Goal: Task Accomplishment & Management: Use online tool/utility

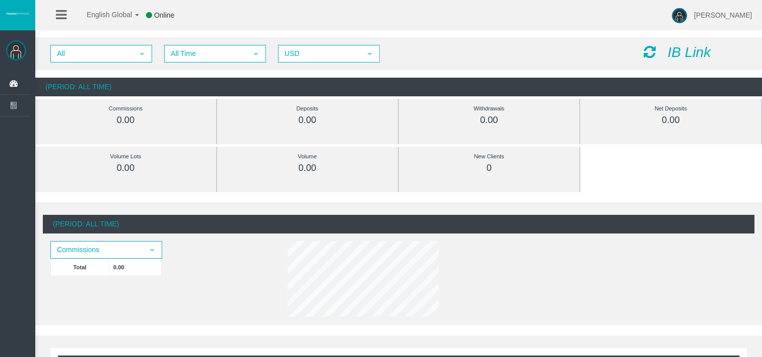
click at [692, 53] on icon "IB Link" at bounding box center [689, 52] width 43 height 16
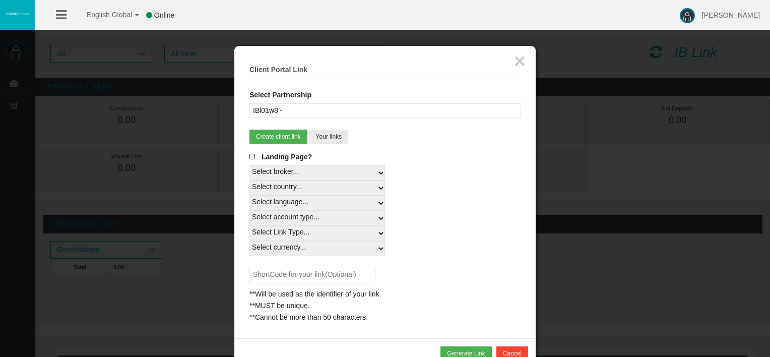
click at [294, 185] on select "Select country... Rest of the World" at bounding box center [317, 187] width 136 height 15
select select
click at [249, 180] on select "Select country... Rest of the World" at bounding box center [317, 187] width 136 height 15
click at [294, 114] on div "IBl01w8 -" at bounding box center [384, 110] width 271 height 15
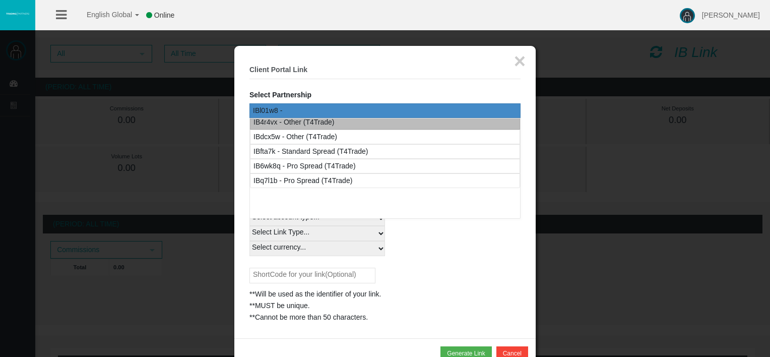
scroll to position [50, 0]
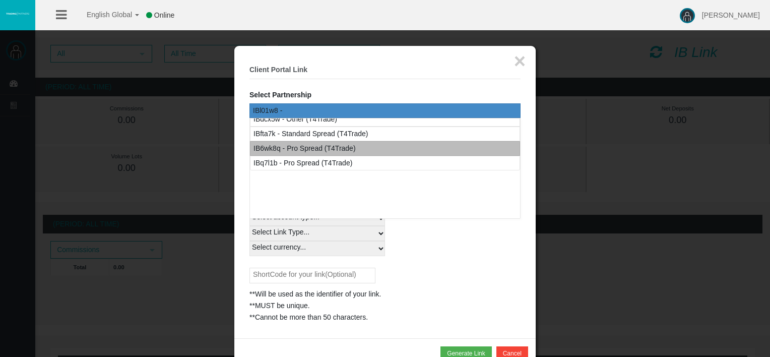
click at [334, 148] on div "IB6wk8q - Pro Spread (T4Trade)" at bounding box center [304, 149] width 102 height 12
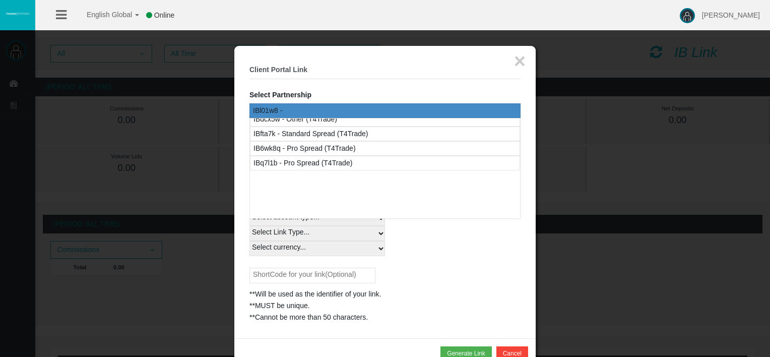
select select
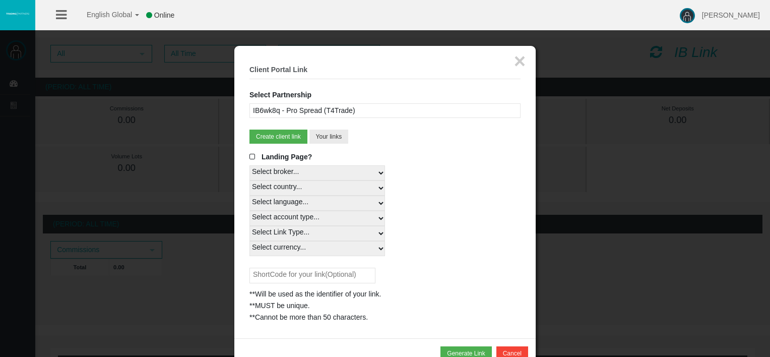
click at [287, 185] on select "Select country... Rest of the World" at bounding box center [317, 187] width 136 height 15
select select
click at [249, 180] on select "Select country... Rest of the World" at bounding box center [317, 187] width 136 height 15
drag, startPoint x: 295, startPoint y: 202, endPoint x: 297, endPoint y: 215, distance: 13.8
click at [295, 202] on select "Select language... English Japanese Chinese Portuguese Spanish Czech German Fre…" at bounding box center [317, 202] width 136 height 15
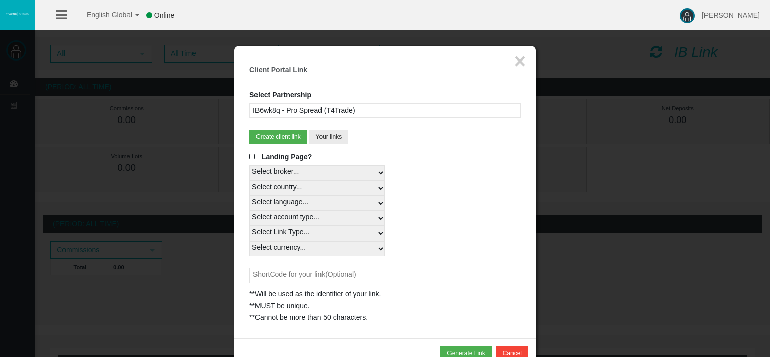
select select
click at [249, 195] on select "Select language... English Japanese Chinese Portuguese Spanish Czech German Fre…" at bounding box center [317, 202] width 136 height 15
click at [348, 108] on div "IB6wk8q - Pro Spread (T4Trade)" at bounding box center [384, 110] width 271 height 15
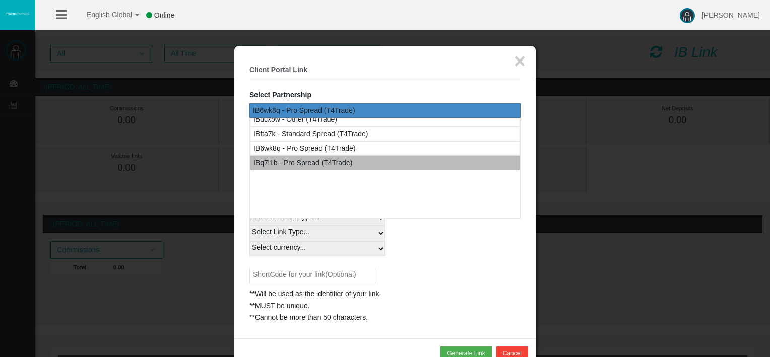
scroll to position [0, 0]
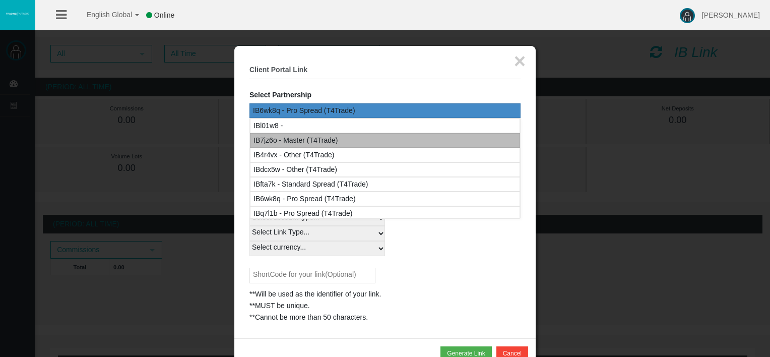
click at [336, 135] on div "IB7jz6o - Master (T4Trade)" at bounding box center [295, 141] width 85 height 12
select select
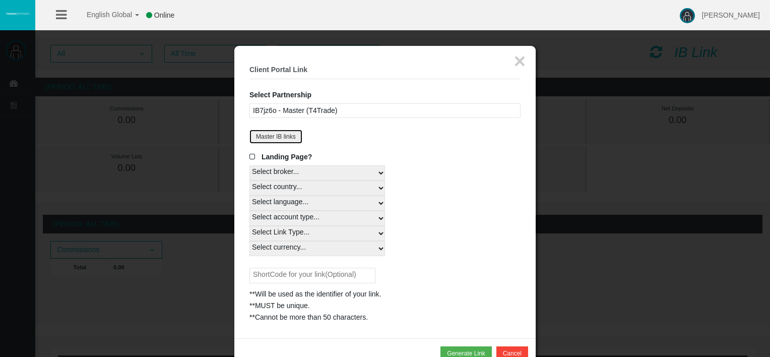
click at [295, 133] on button "Master IB links" at bounding box center [275, 136] width 53 height 14
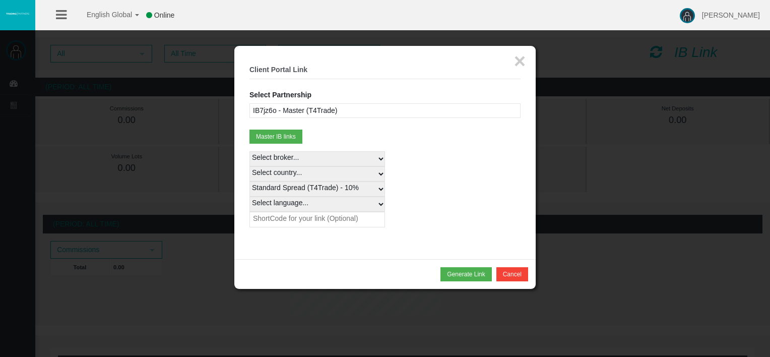
click at [305, 108] on div "IB7jz6o - Master (T4Trade)" at bounding box center [384, 110] width 271 height 15
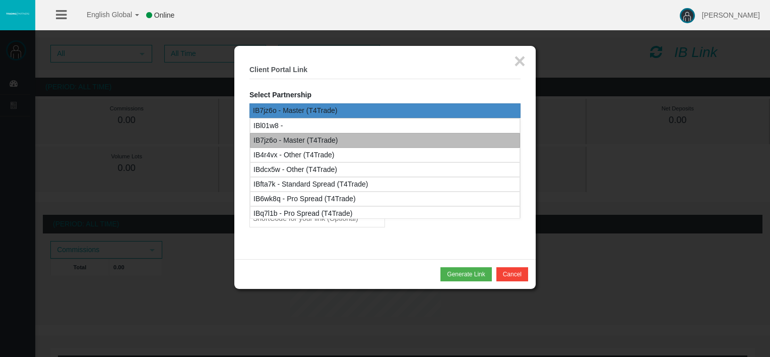
click at [308, 136] on div "IB7jz6o - Master (T4Trade)" at bounding box center [295, 141] width 85 height 12
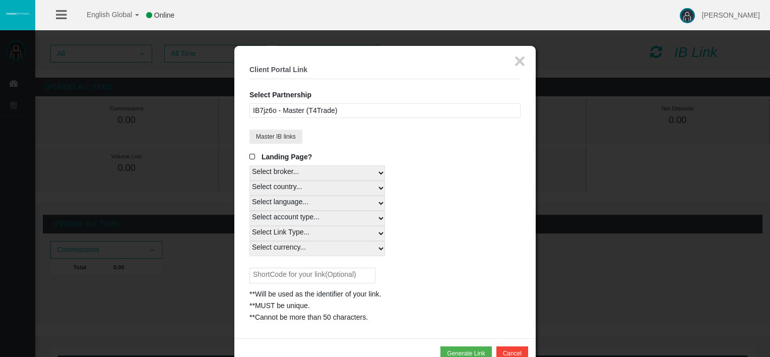
click at [319, 106] on div "IB7jz6o - Master (T4Trade)" at bounding box center [384, 110] width 271 height 15
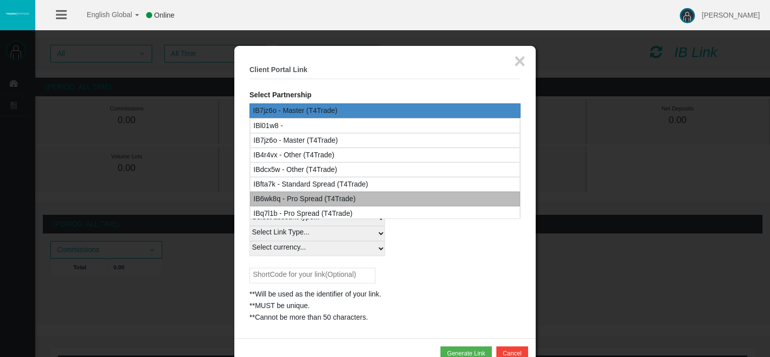
click at [309, 198] on div "IB6wk8q - Pro Spread (T4Trade)" at bounding box center [304, 199] width 102 height 12
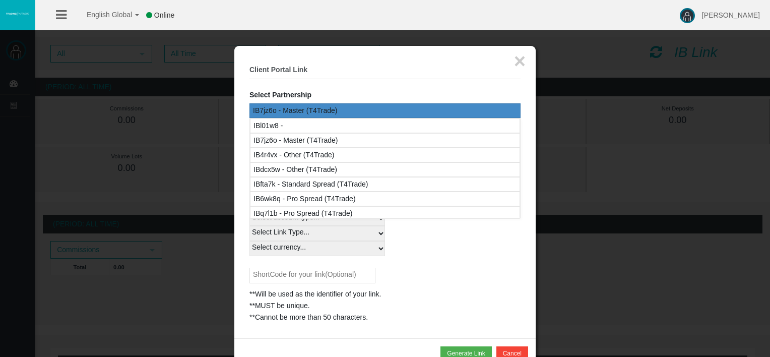
select select
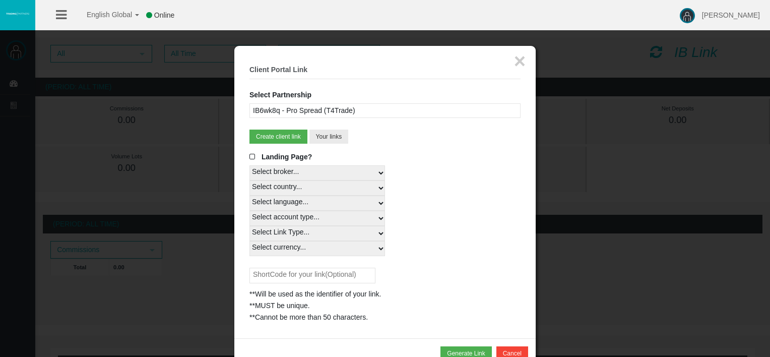
click at [294, 177] on select "Select broker... T4Trade" at bounding box center [317, 172] width 136 height 15
click at [249, 165] on select "Select broker... T4Trade" at bounding box center [317, 172] width 136 height 15
click at [309, 192] on select "Select country... Rest of the World" at bounding box center [317, 187] width 136 height 15
click at [308, 185] on select "Select country... Rest of the World" at bounding box center [317, 187] width 136 height 15
click at [305, 193] on select "Select country... Rest of the World" at bounding box center [317, 187] width 136 height 15
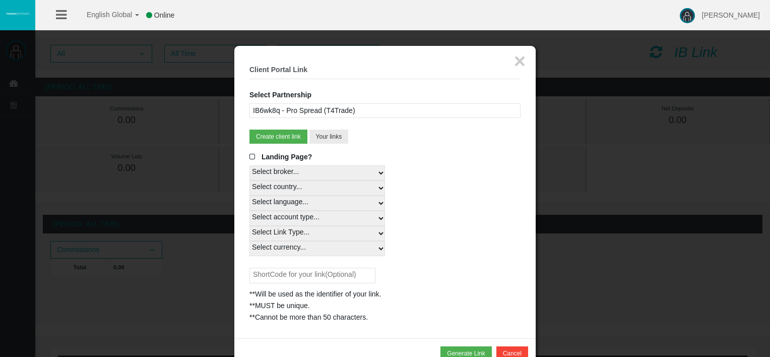
select select
click at [249, 180] on select "Select country... Rest of the World" at bounding box center [317, 187] width 136 height 15
click at [303, 200] on select "Select language... English Japanese Chinese Portuguese Spanish Czech German Fre…" at bounding box center [317, 202] width 136 height 15
select select
click at [249, 195] on select "Select language... English Japanese Chinese Portuguese Spanish Czech German Fre…" at bounding box center [317, 202] width 136 height 15
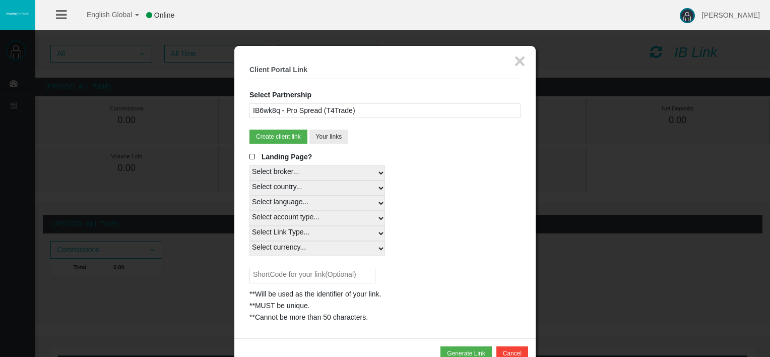
click at [311, 214] on select "Select account type... All Platforms MT4 LiveFloatingSpreadAccount MT4 LiveFixe…" at bounding box center [317, 218] width 136 height 15
select select
click at [249, 211] on select "Select account type... All Platforms MT4 LiveFloatingSpreadAccount MT4 LiveFixe…" at bounding box center [317, 218] width 136 height 15
click at [301, 235] on select "Select Link Type... Real" at bounding box center [317, 233] width 136 height 15
select select "Real"
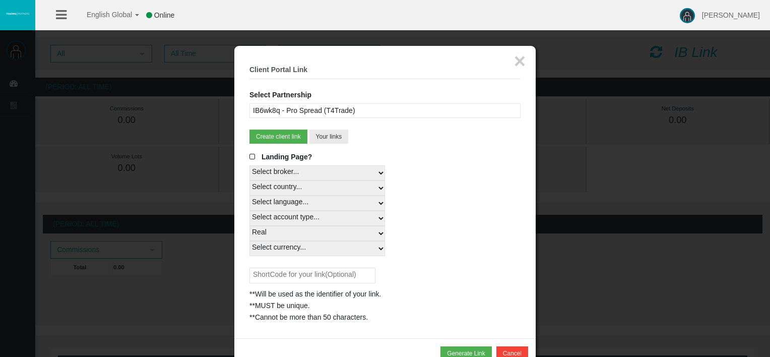
click at [249, 226] on select "Select Link Type... Real" at bounding box center [317, 233] width 136 height 15
click at [302, 247] on select "Select currency... All Currencies EUR GBP USD" at bounding box center [317, 248] width 136 height 15
select select "All Currencies"
click at [249, 241] on select "Select currency... All Currencies EUR GBP USD" at bounding box center [317, 248] width 136 height 15
click at [422, 234] on div "Select Link Type... Real" at bounding box center [384, 233] width 271 height 15
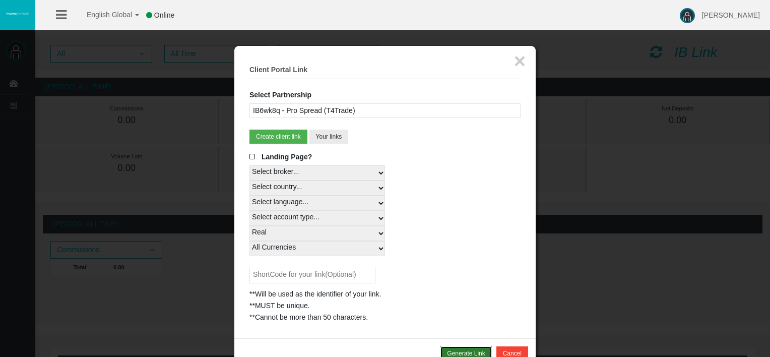
click at [475, 351] on button "Generate Link" at bounding box center [465, 353] width 51 height 14
drag, startPoint x: 325, startPoint y: 352, endPoint x: 260, endPoint y: 330, distance: 68.7
click at [260, 330] on div "[URL][DOMAIN_NAME]" at bounding box center [384, 329] width 271 height 12
drag, startPoint x: 260, startPoint y: 330, endPoint x: 289, endPoint y: 330, distance: 28.7
copy div "[URL][DOMAIN_NAME]"
